Goal: Transaction & Acquisition: Purchase product/service

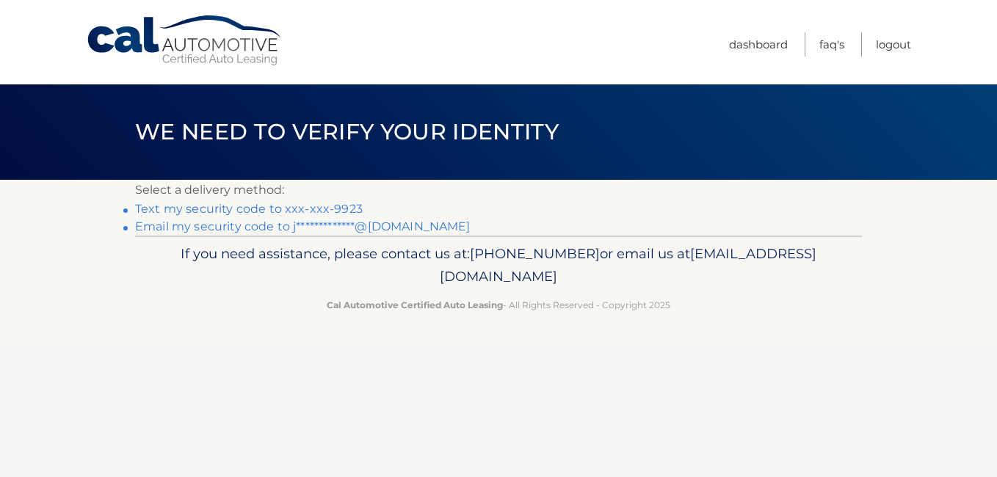
click at [230, 209] on link "Text my security code to xxx-xxx-9923" at bounding box center [249, 209] width 228 height 14
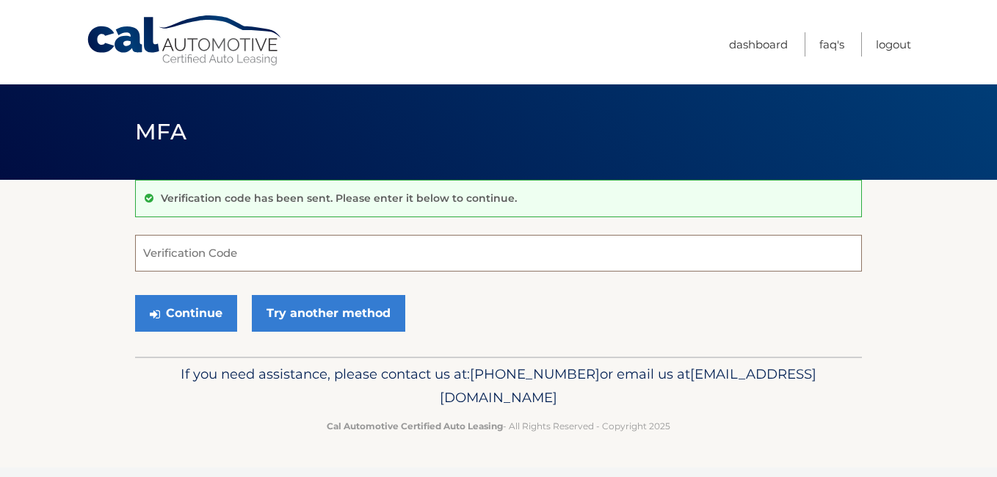
click at [149, 253] on input "Verification Code" at bounding box center [498, 253] width 727 height 37
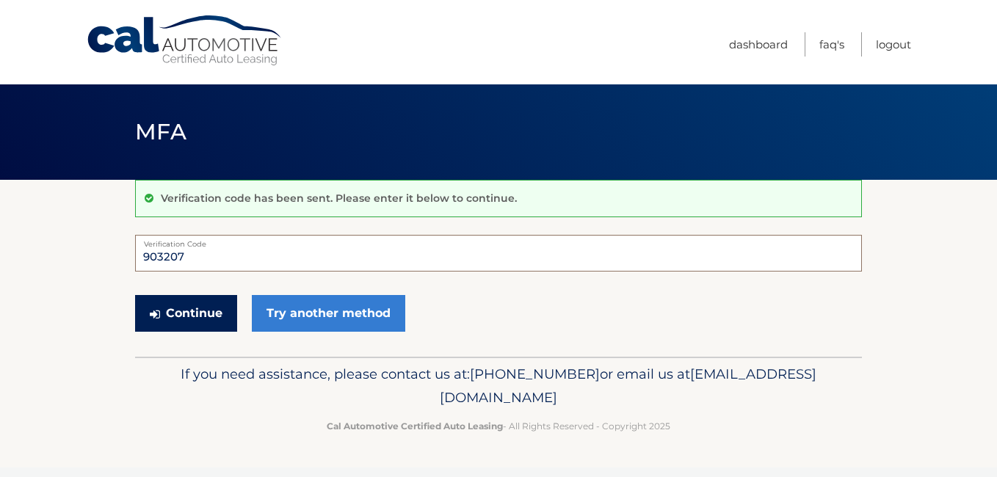
type input "903207"
click at [181, 308] on button "Continue" at bounding box center [186, 313] width 102 height 37
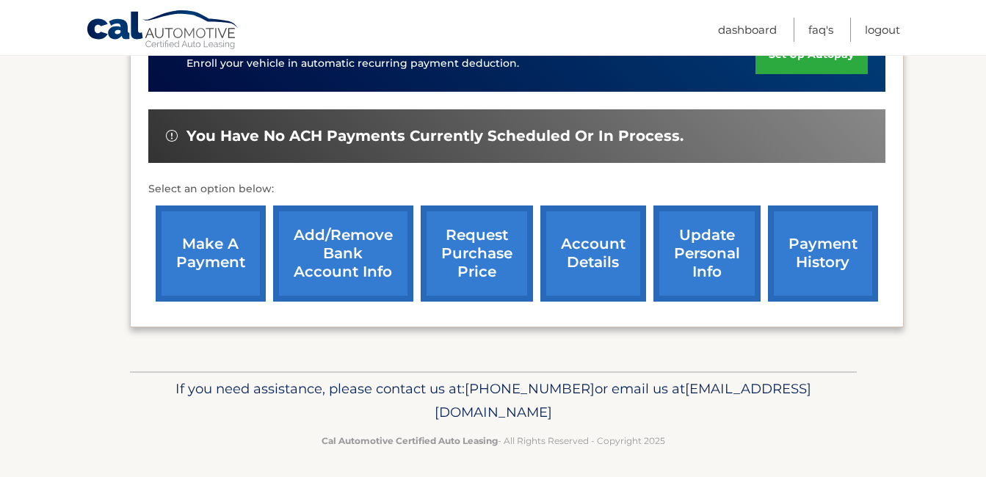
scroll to position [468, 0]
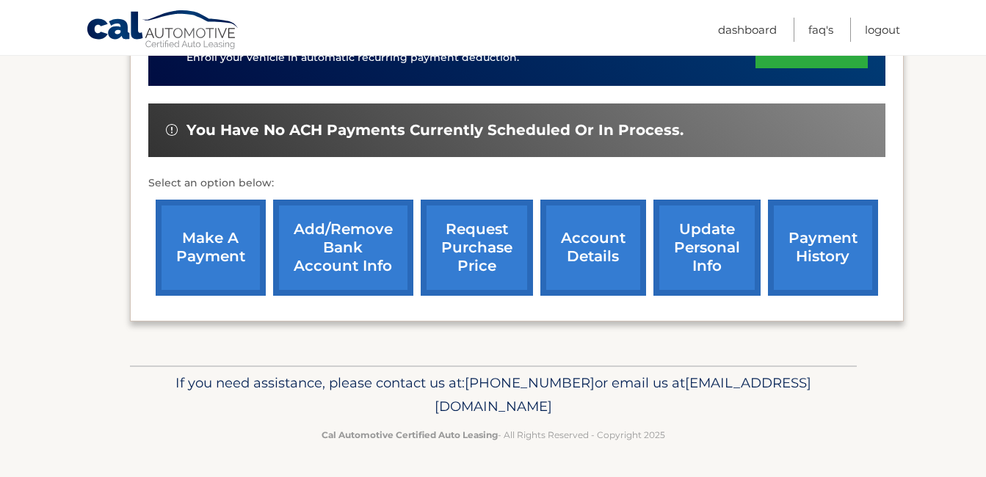
click at [202, 239] on link "make a payment" at bounding box center [211, 248] width 110 height 96
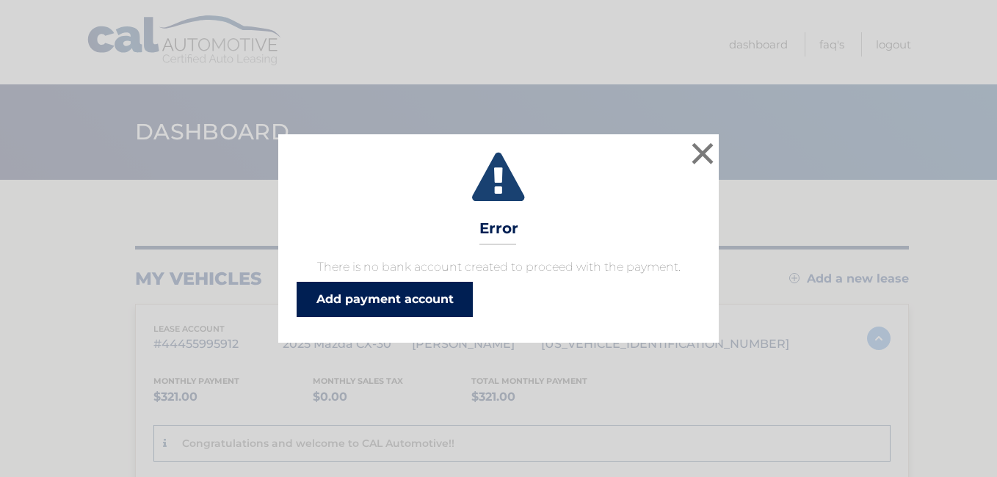
click at [385, 298] on link "Add payment account" at bounding box center [385, 299] width 176 height 35
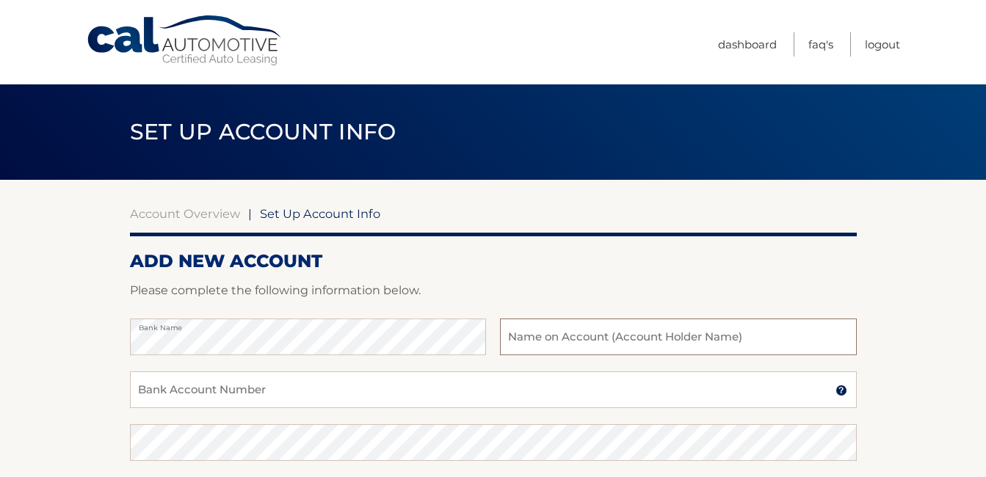
click at [514, 332] on input "text" at bounding box center [678, 337] width 356 height 37
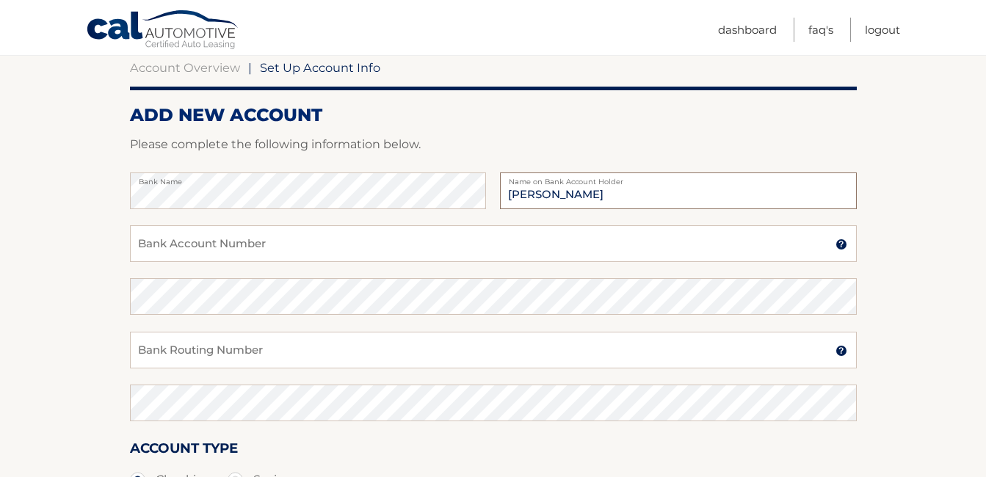
scroll to position [147, 0]
type input "[PERSON_NAME]"
click at [139, 240] on input "Bank Account Number" at bounding box center [493, 243] width 727 height 37
type input "130055547765"
click at [142, 346] on input "Bank Routing Number" at bounding box center [493, 349] width 727 height 37
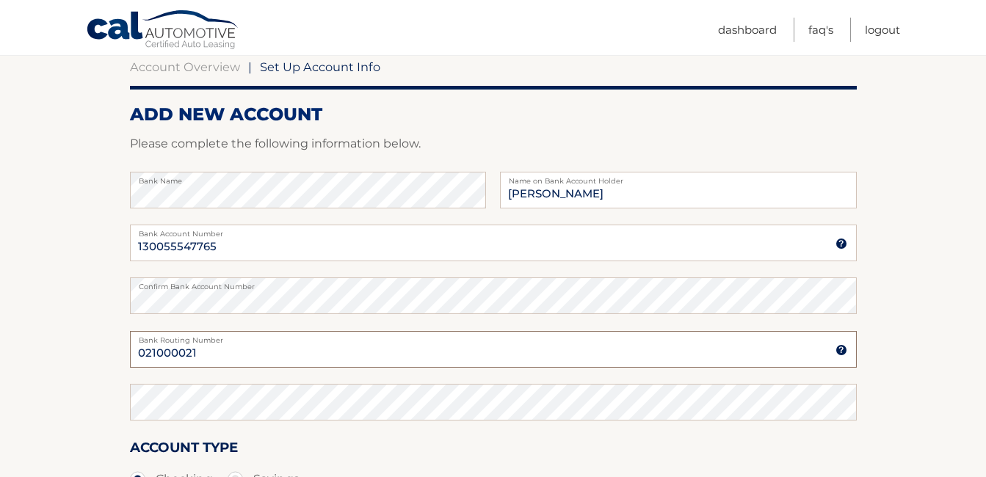
type input "021000021"
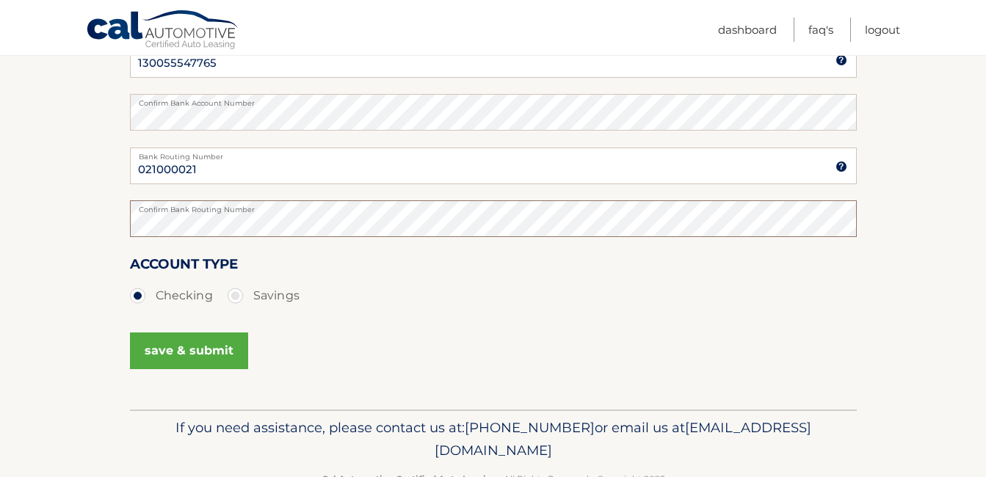
scroll to position [367, 0]
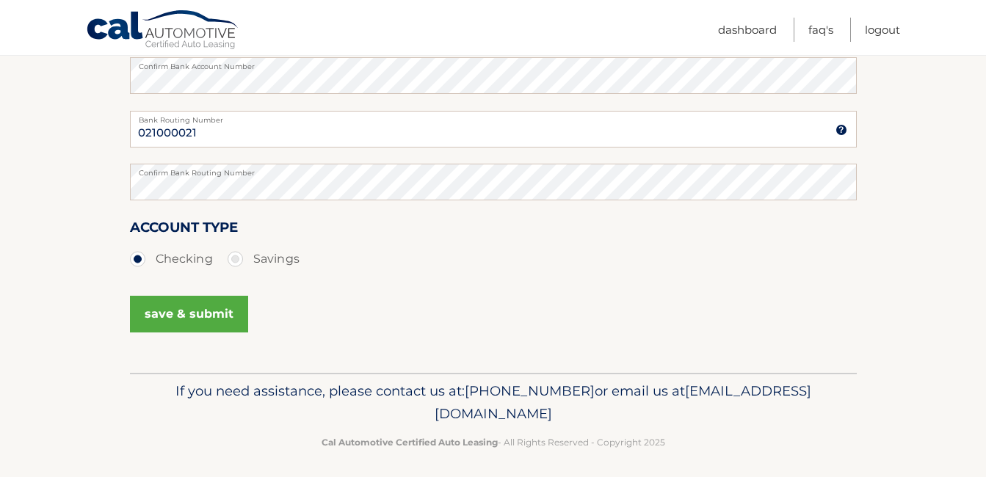
click at [184, 313] on button "save & submit" at bounding box center [189, 314] width 118 height 37
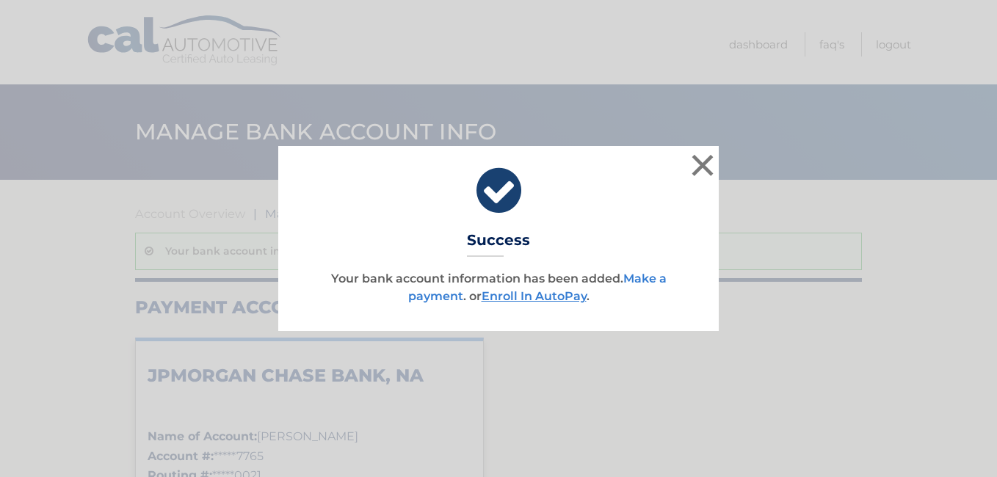
click at [426, 294] on link "Make a payment" at bounding box center [537, 288] width 258 height 32
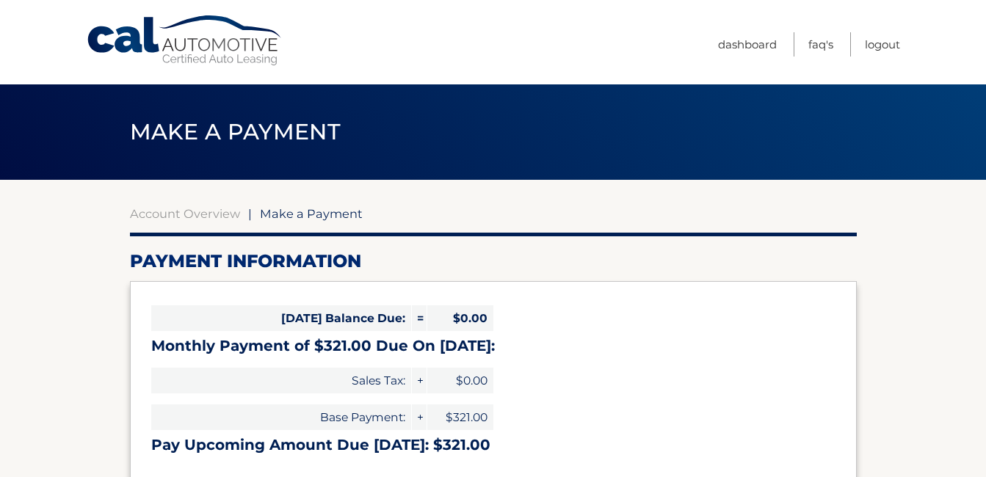
select select "ODRjMjYyZDgtYTY1Zi00MzFhLWI0MjEtOGMxYWNhZmM4ODZk"
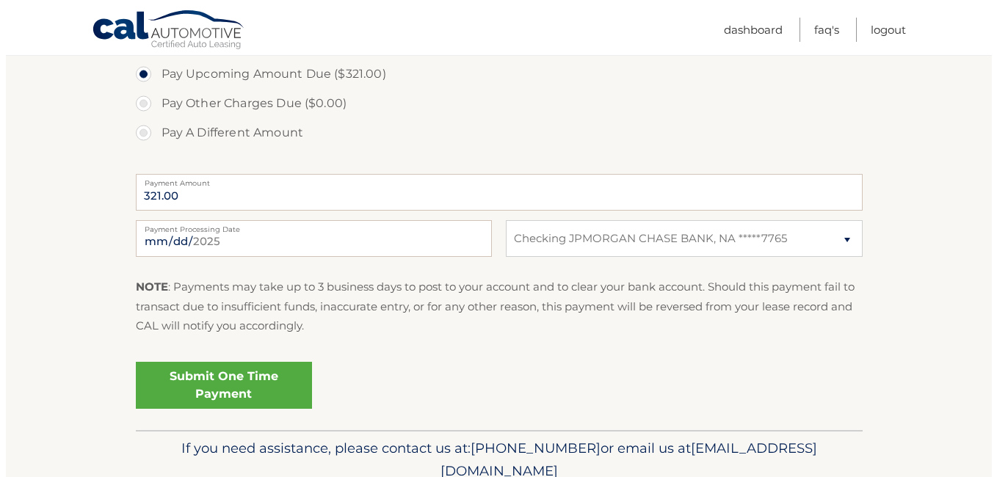
scroll to position [514, 0]
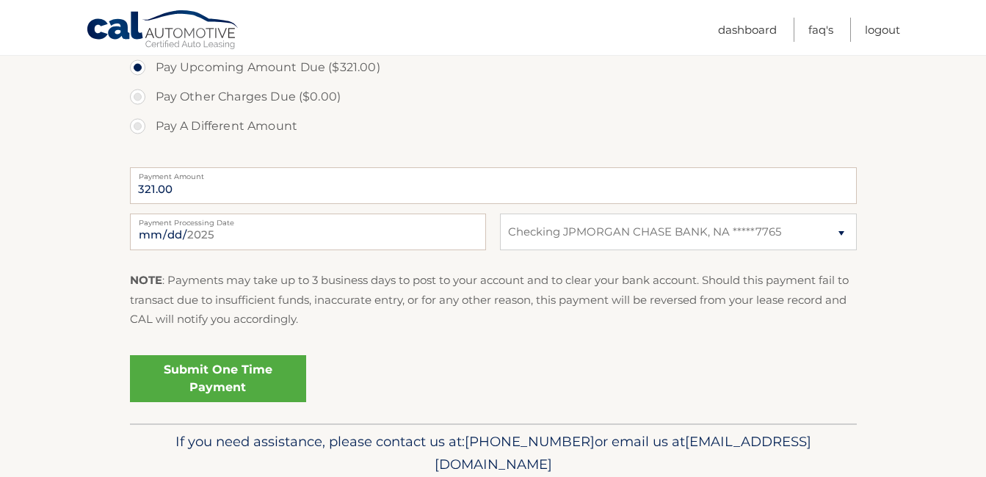
click at [214, 369] on link "Submit One Time Payment" at bounding box center [218, 378] width 176 height 47
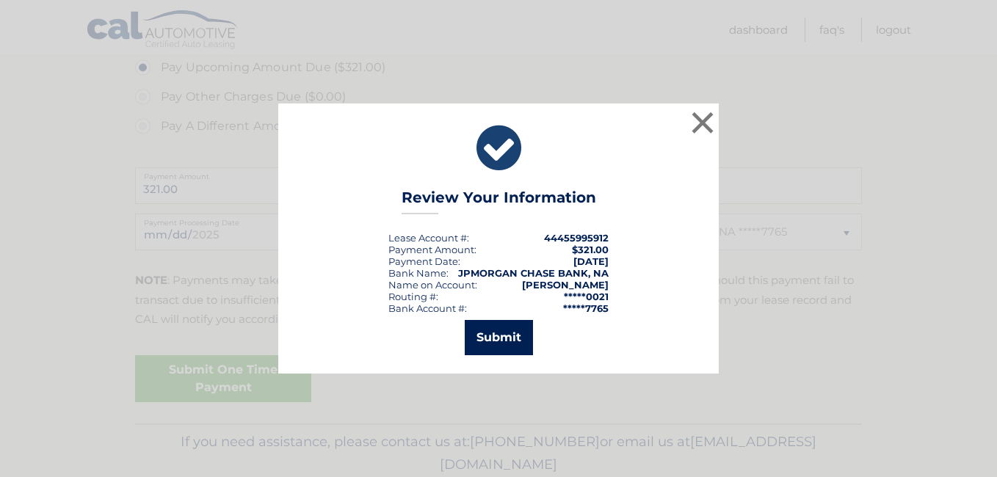
click at [486, 335] on button "Submit" at bounding box center [499, 337] width 68 height 35
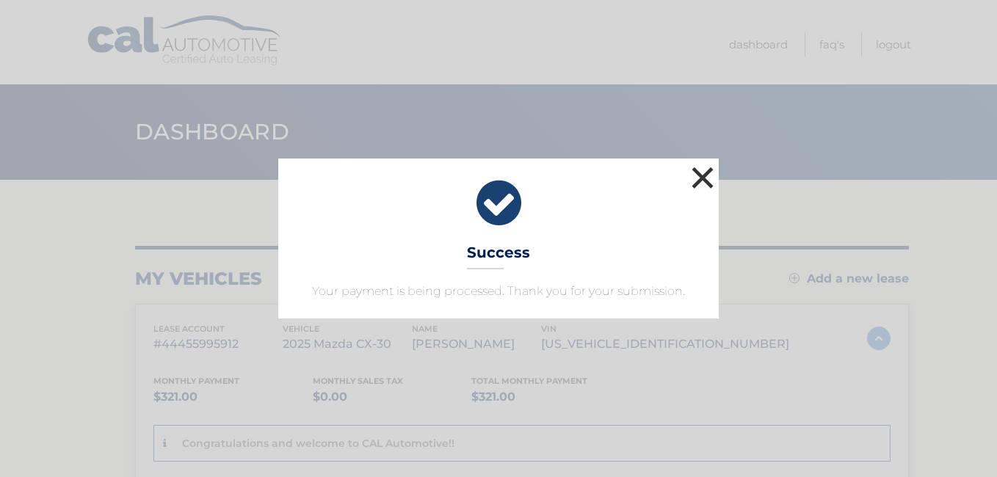
click at [700, 175] on button "×" at bounding box center [702, 177] width 29 height 29
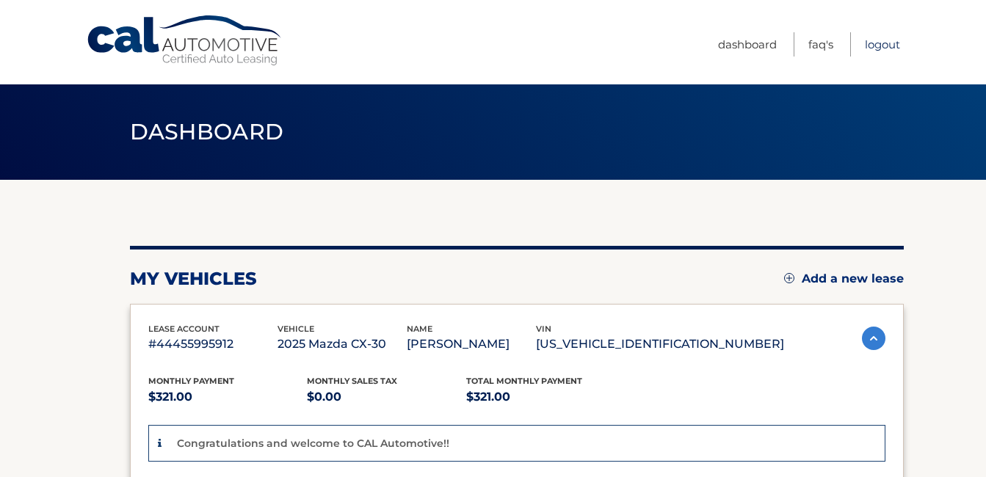
click at [877, 46] on link "Logout" at bounding box center [882, 44] width 35 height 24
